Goal: Find specific page/section: Find specific page/section

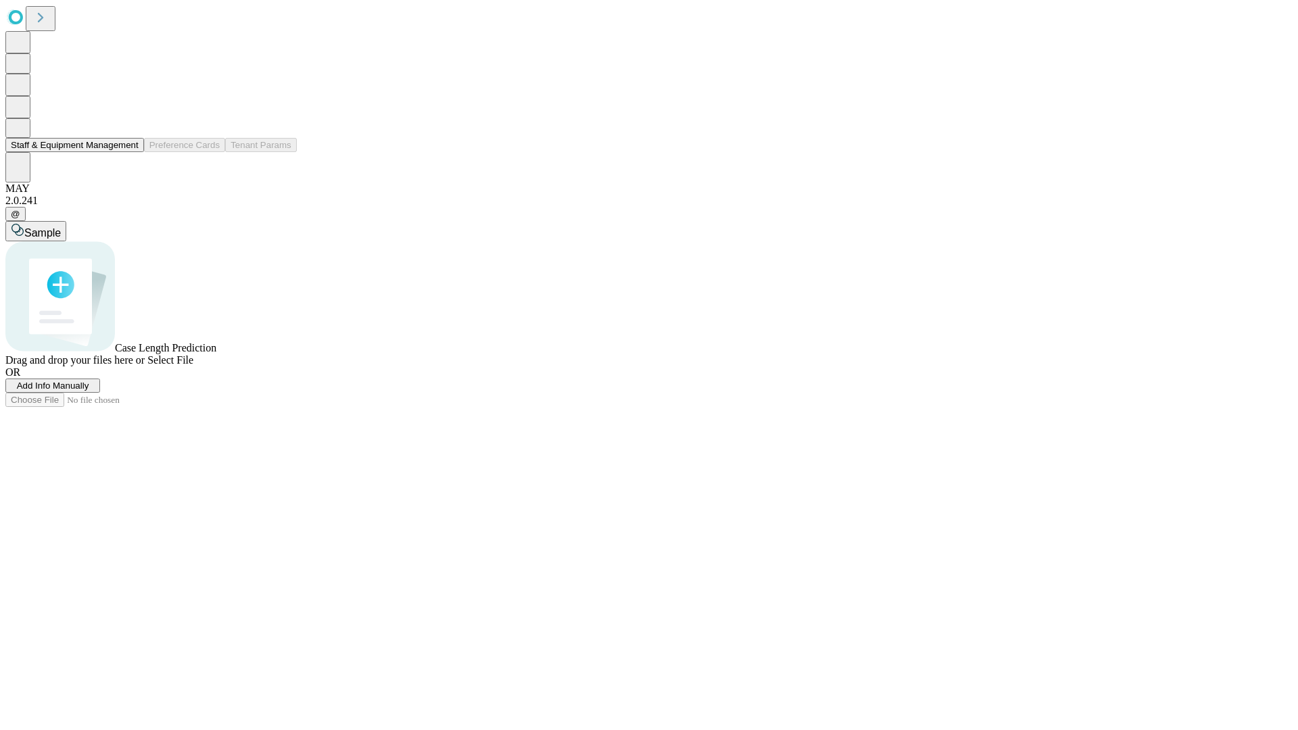
click at [129, 152] on button "Staff & Equipment Management" at bounding box center [74, 145] width 139 height 14
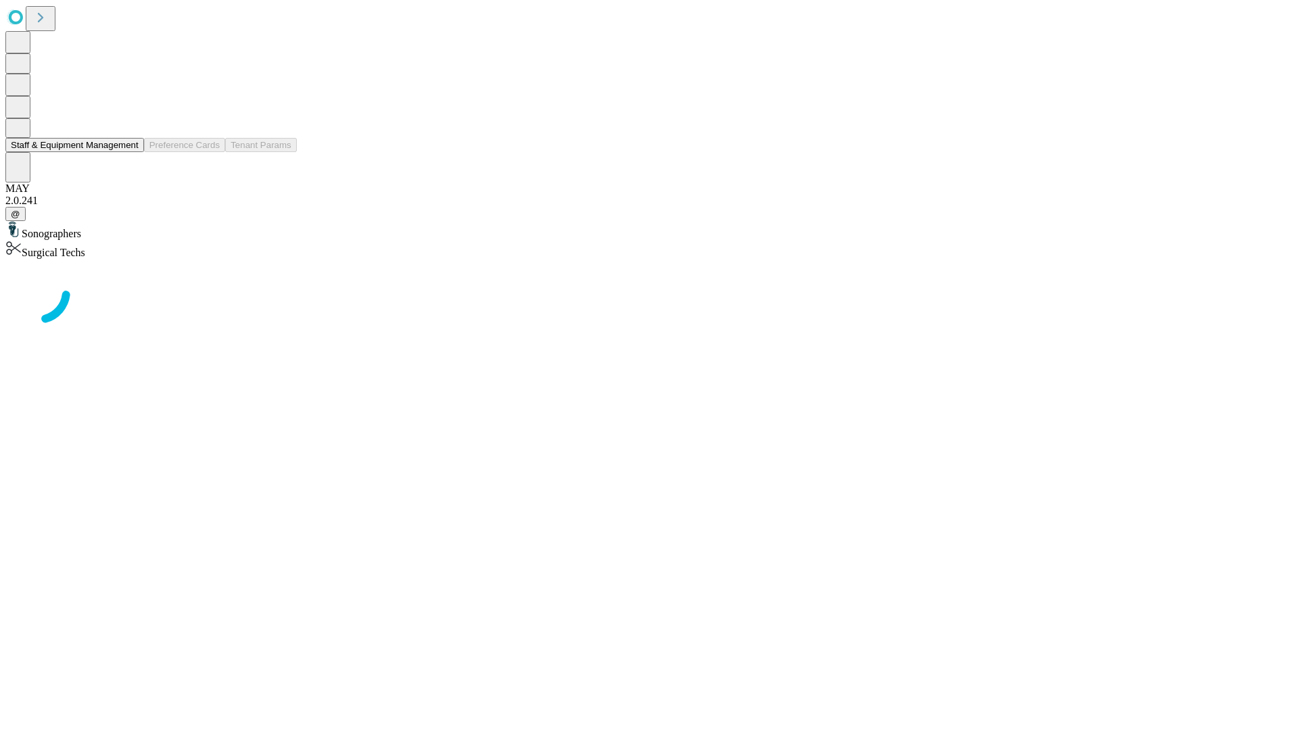
click at [129, 152] on button "Staff & Equipment Management" at bounding box center [74, 145] width 139 height 14
